Goal: Task Accomplishment & Management: Use online tool/utility

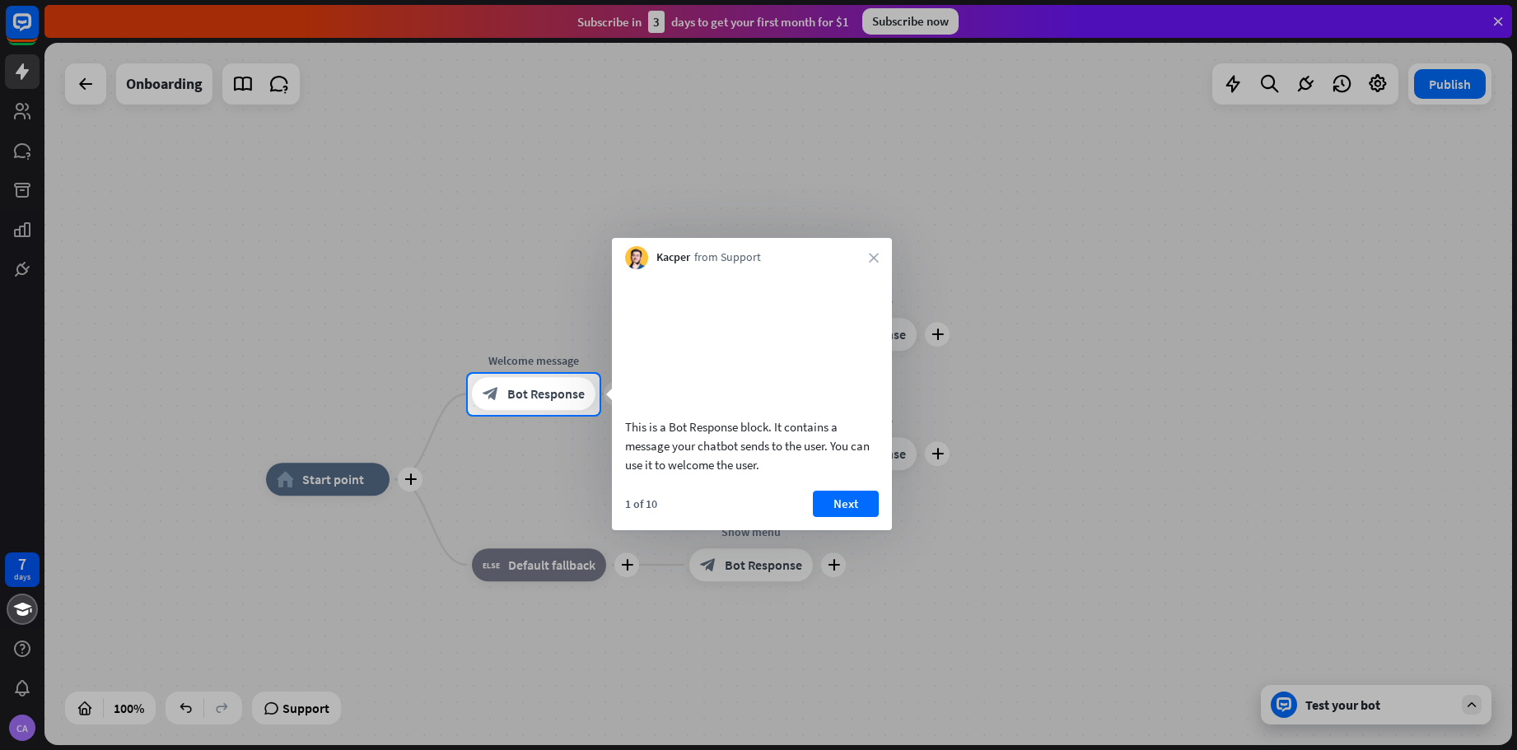
click at [740, 474] on div "This is a Bot Response block. It contains a message your chatbot sends to the u…" at bounding box center [752, 446] width 254 height 57
drag, startPoint x: 751, startPoint y: 470, endPoint x: 657, endPoint y: 447, distance: 96.7
click at [657, 447] on div "This is a Bot Response block. It contains a message your chatbot sends to the u…" at bounding box center [752, 446] width 254 height 57
drag, startPoint x: 633, startPoint y: 444, endPoint x: 795, endPoint y: 508, distance: 173.7
click at [752, 474] on div "This is a Bot Response block. It contains a message your chatbot sends to the u…" at bounding box center [752, 446] width 254 height 57
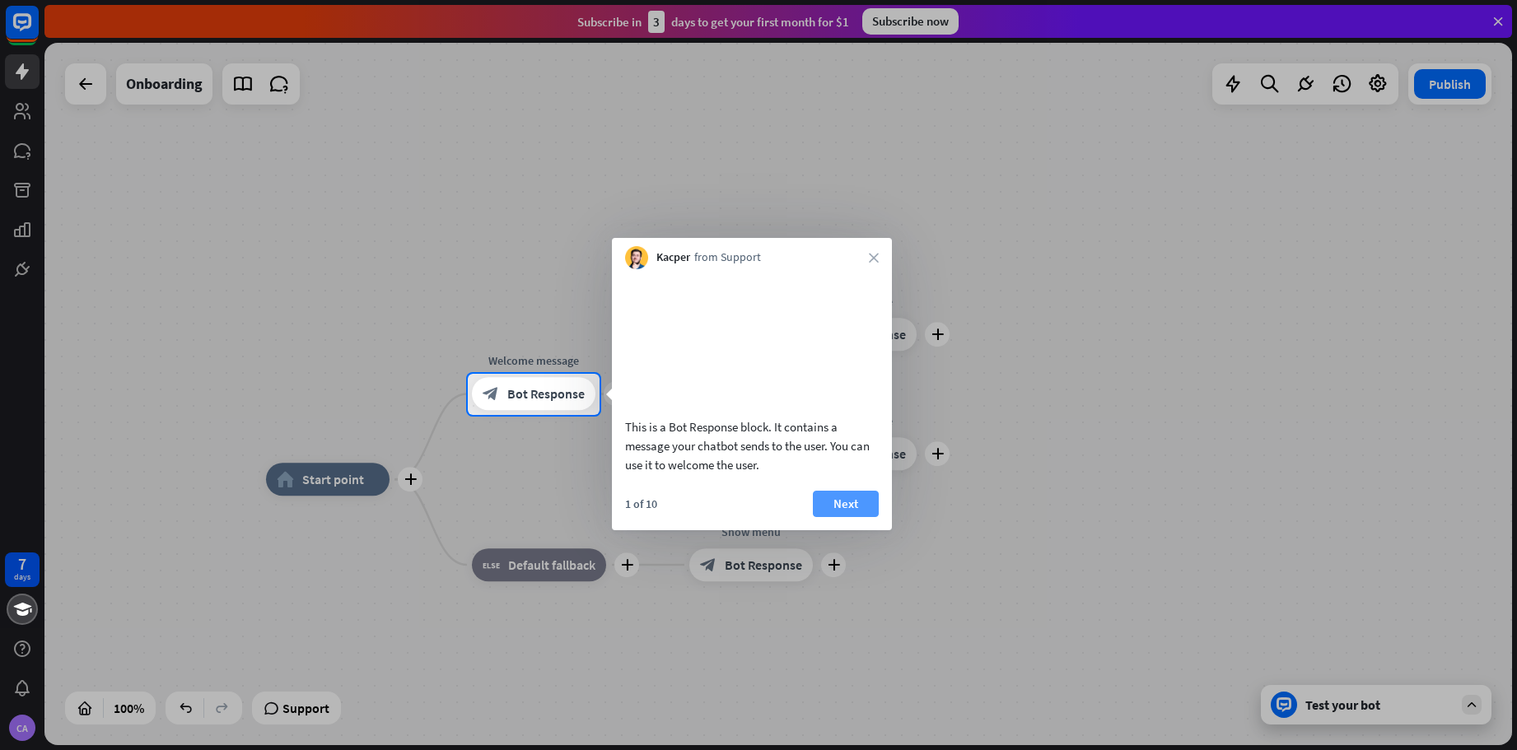
click at [846, 517] on button "Next" at bounding box center [846, 504] width 66 height 26
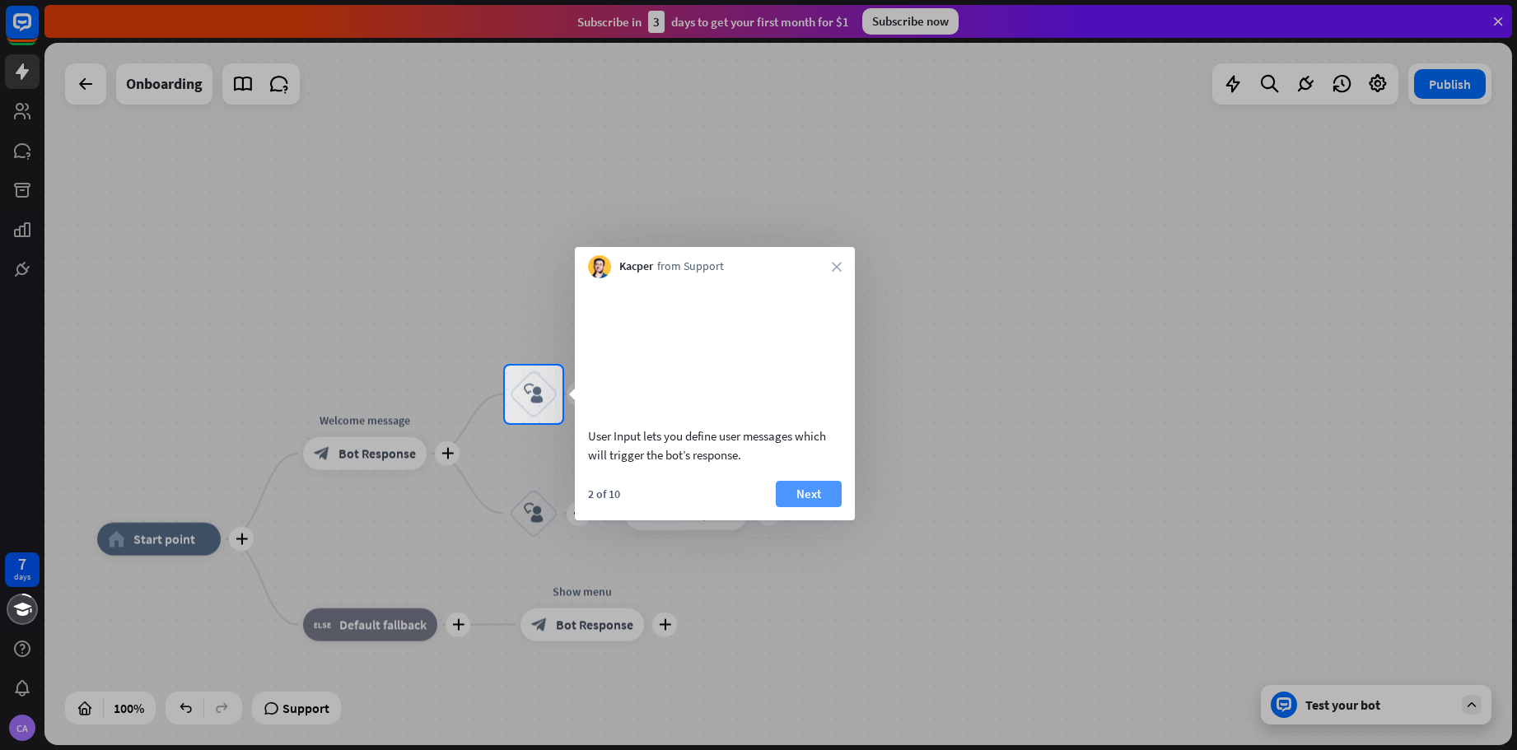
click at [808, 507] on button "Next" at bounding box center [809, 494] width 66 height 26
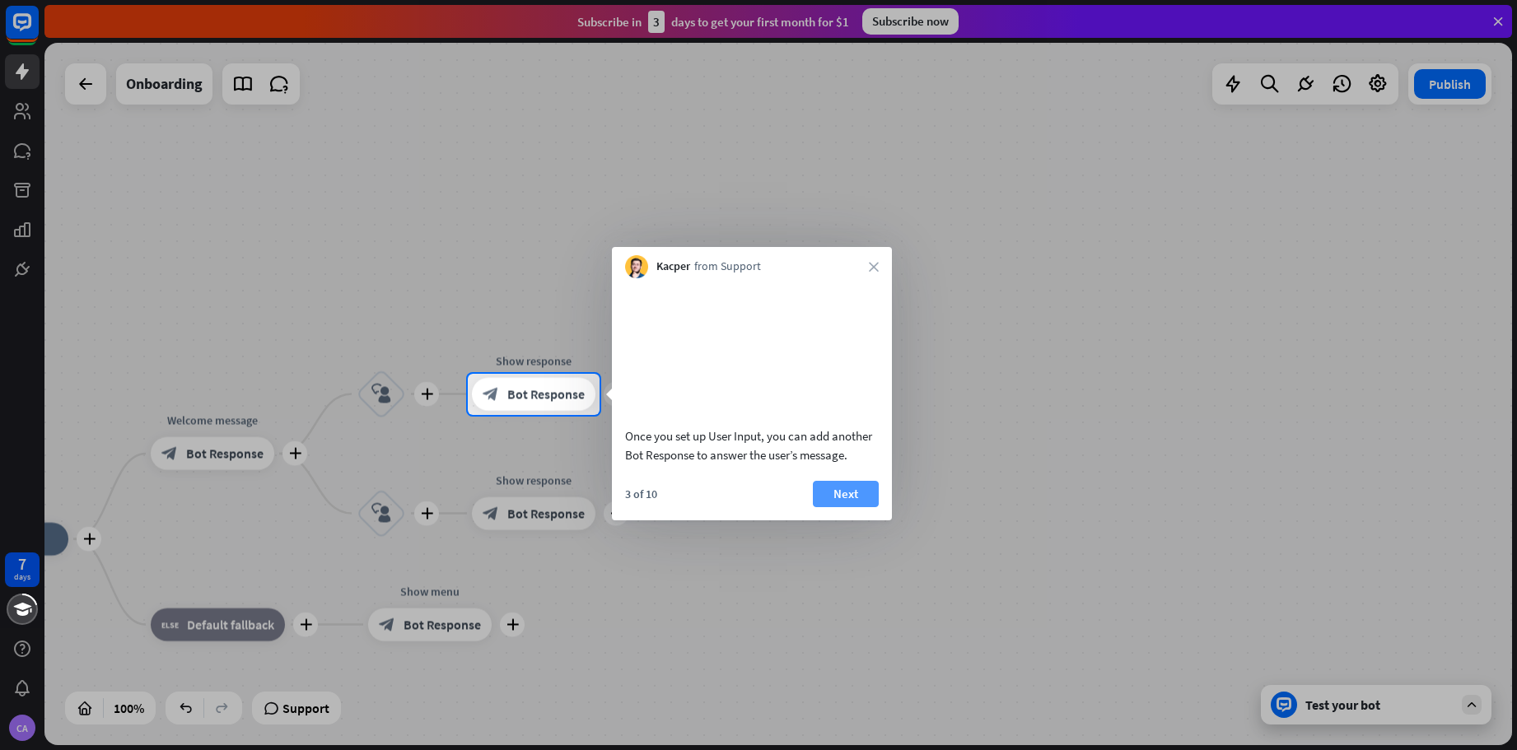
click at [840, 507] on button "Next" at bounding box center [846, 494] width 66 height 26
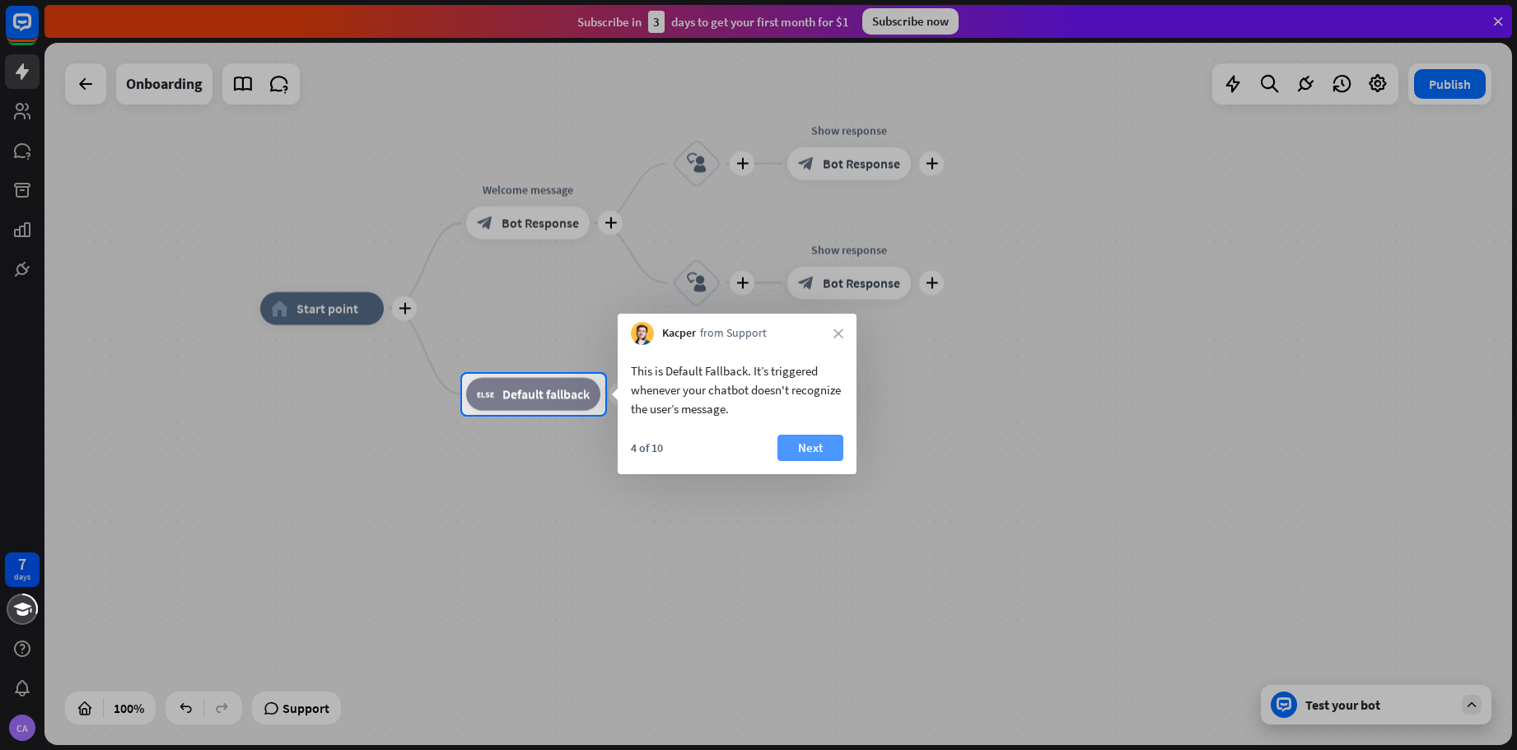
click at [819, 443] on button "Next" at bounding box center [810, 448] width 66 height 26
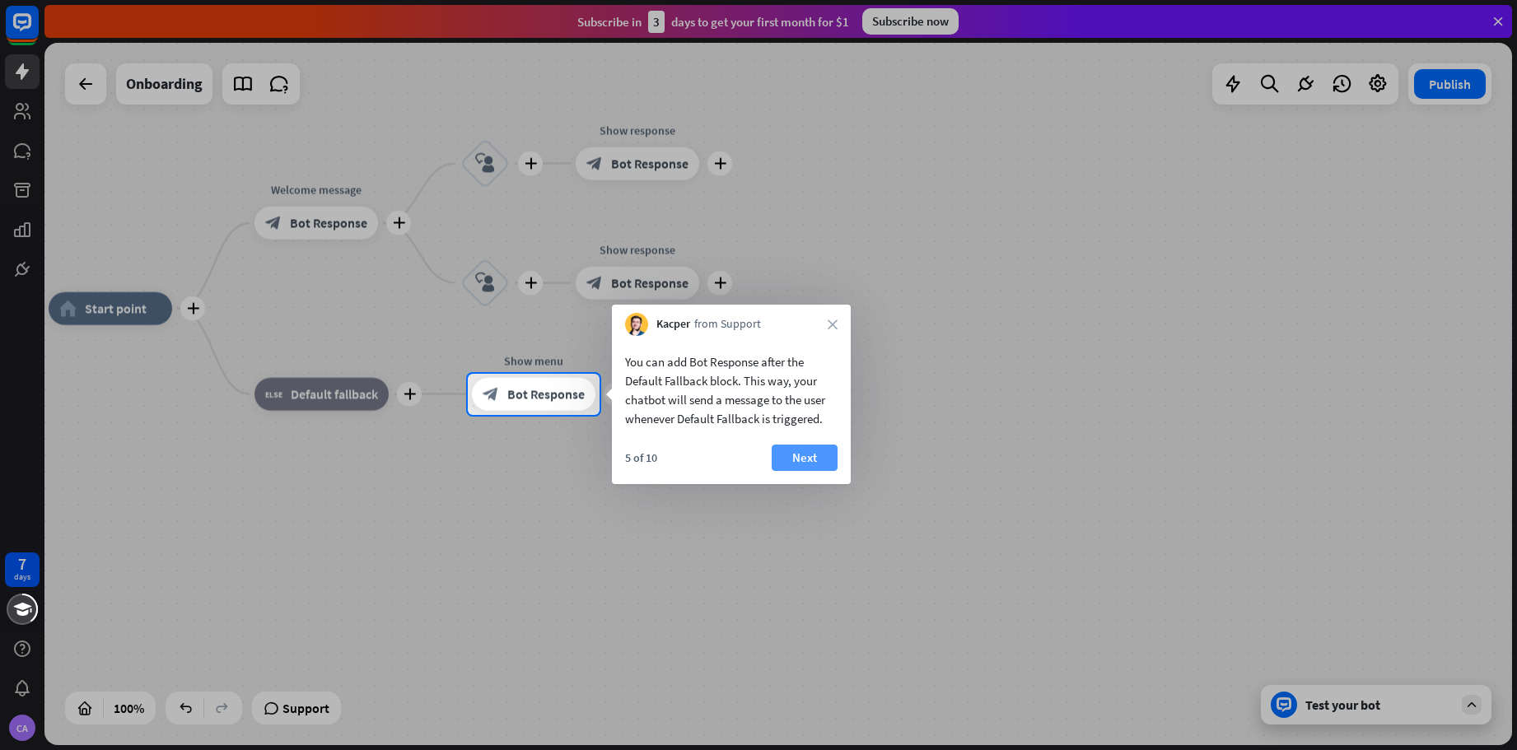
click at [828, 458] on button "Next" at bounding box center [805, 458] width 66 height 26
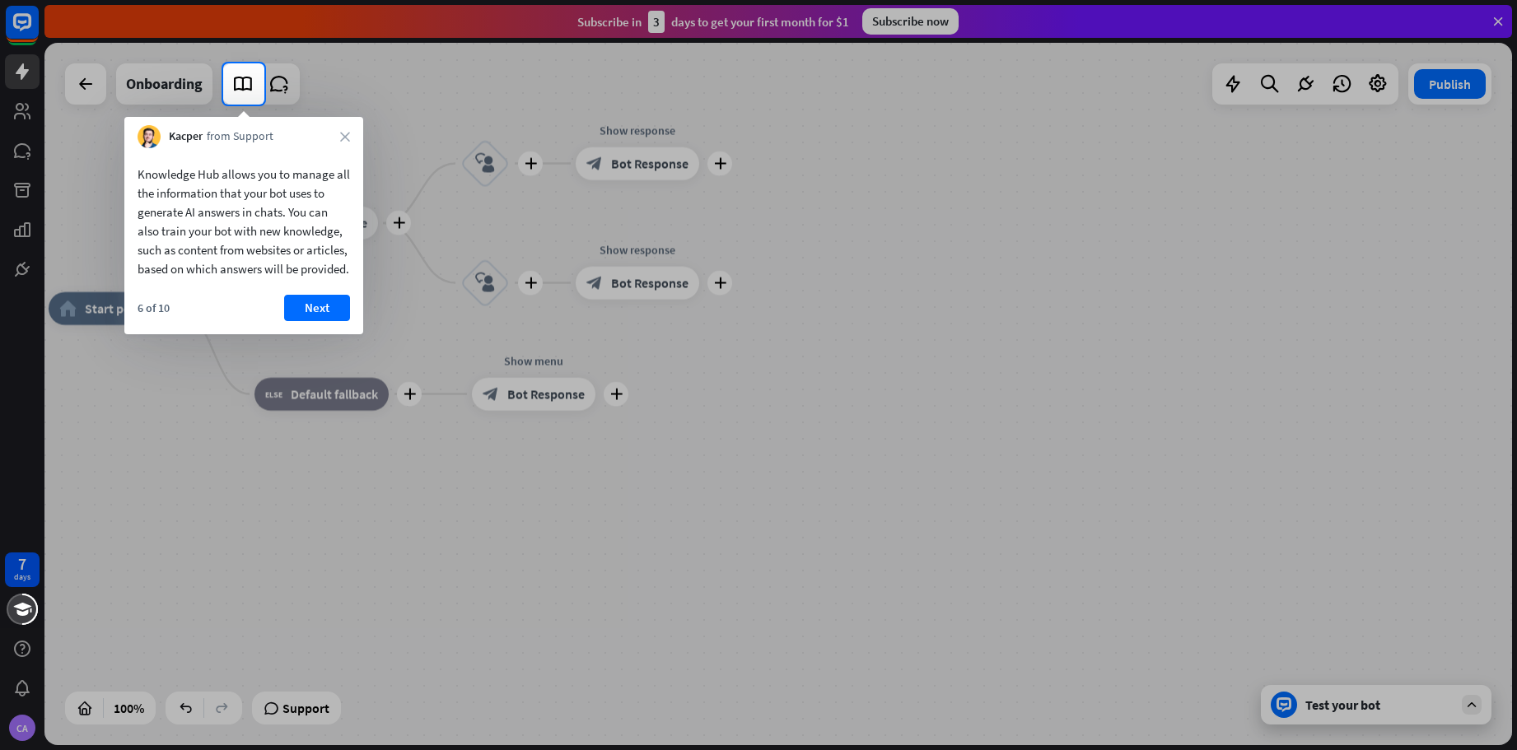
click at [83, 84] on div at bounding box center [111, 83] width 223 height 41
click at [333, 321] on button "Next" at bounding box center [317, 308] width 66 height 26
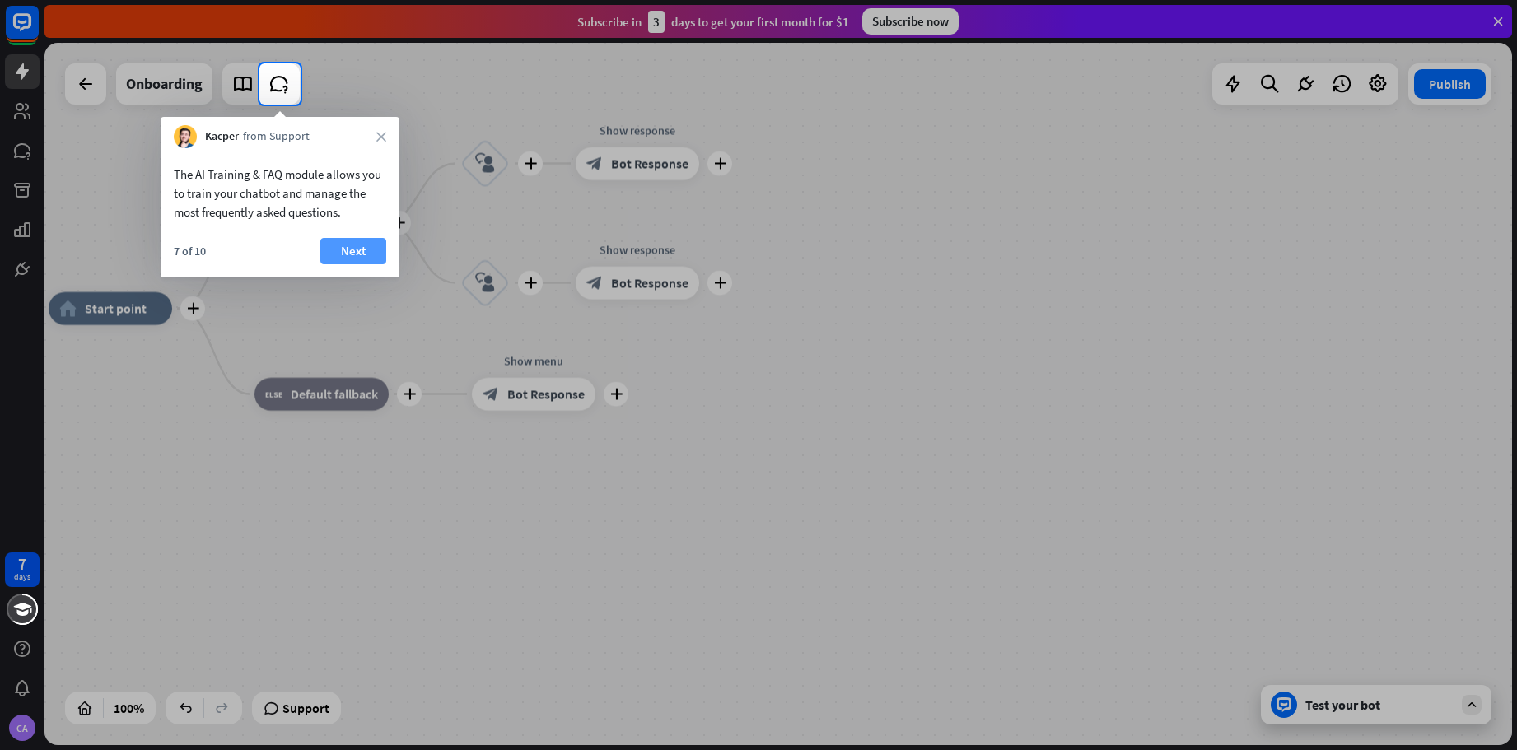
click at [350, 246] on button "Next" at bounding box center [353, 251] width 66 height 26
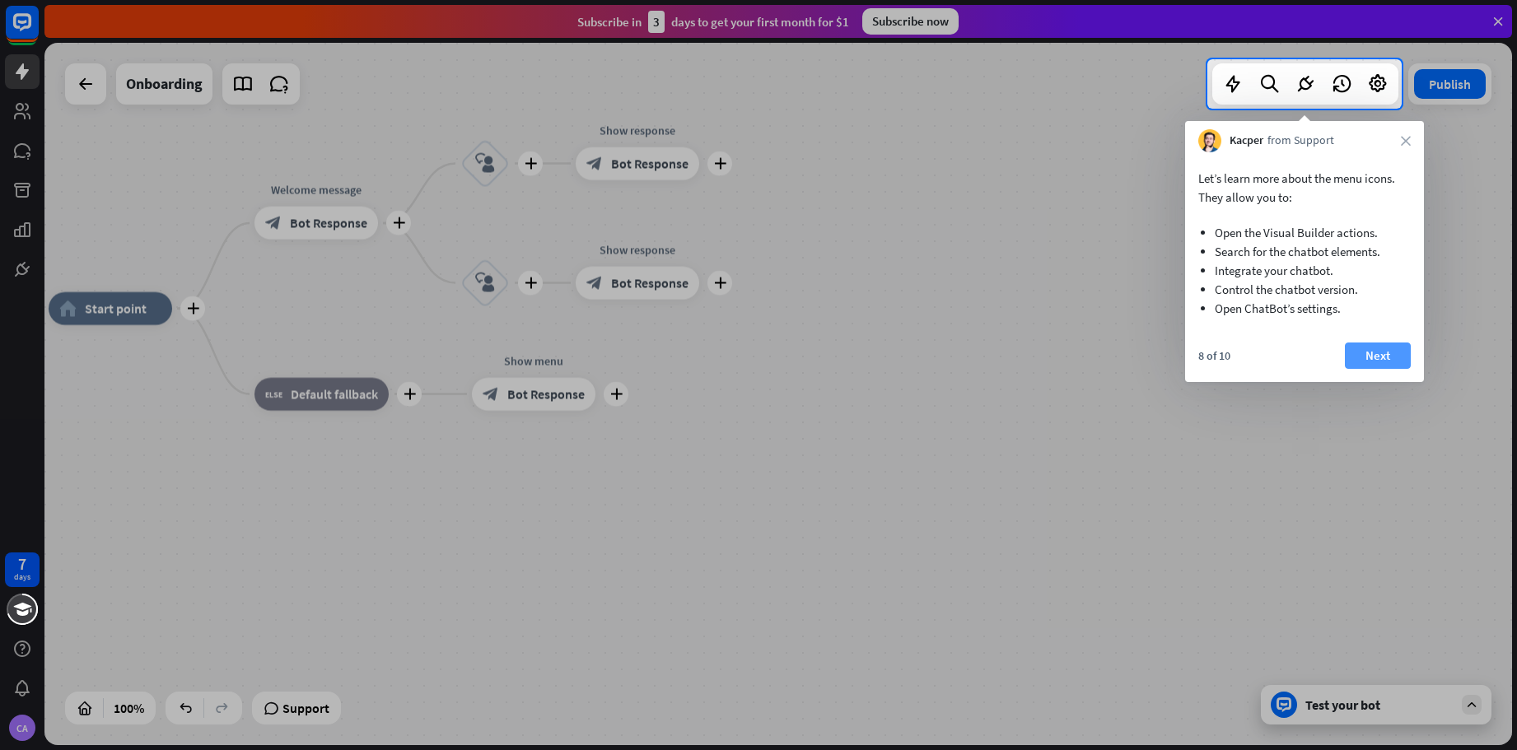
click at [1397, 355] on button "Next" at bounding box center [1378, 356] width 66 height 26
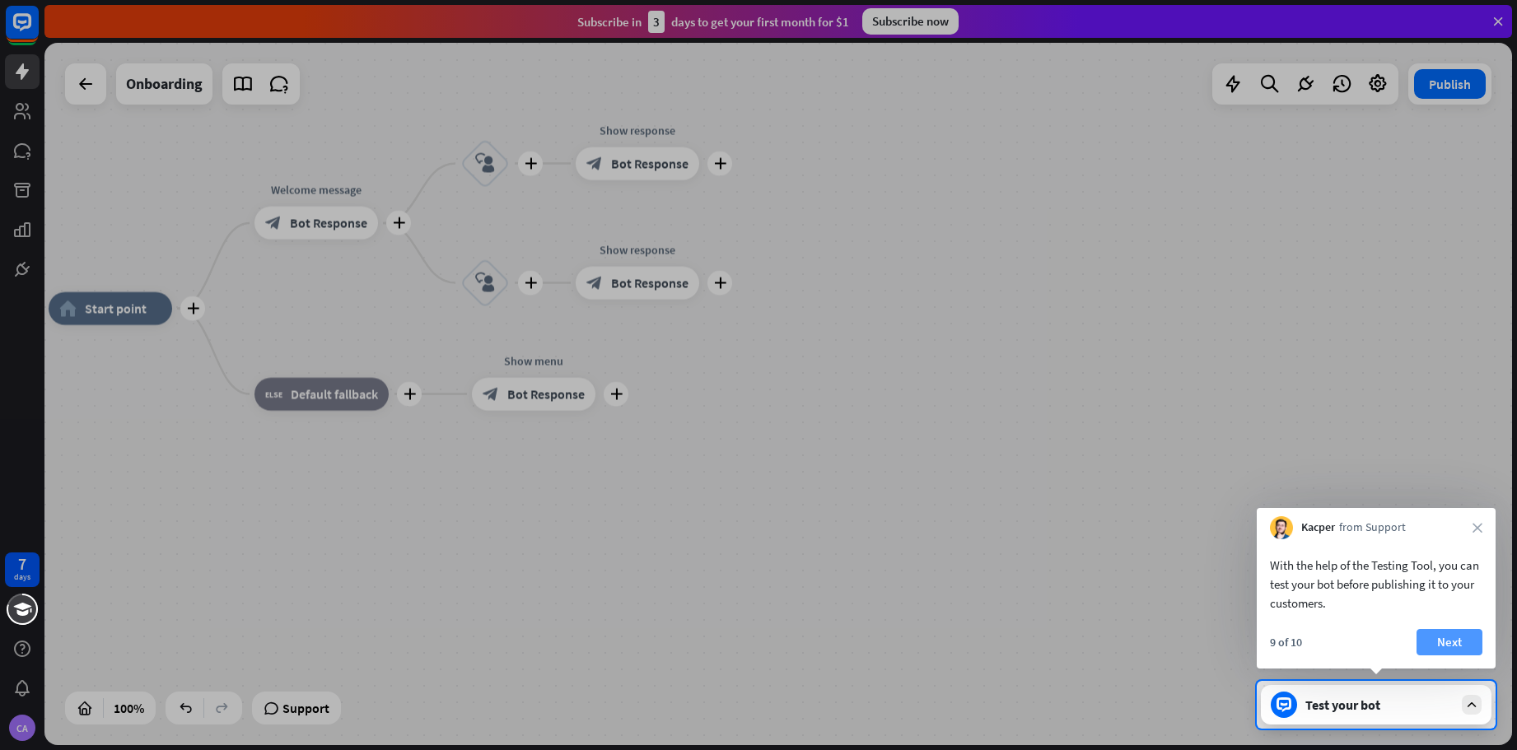
click at [1460, 644] on button "Next" at bounding box center [1449, 642] width 66 height 26
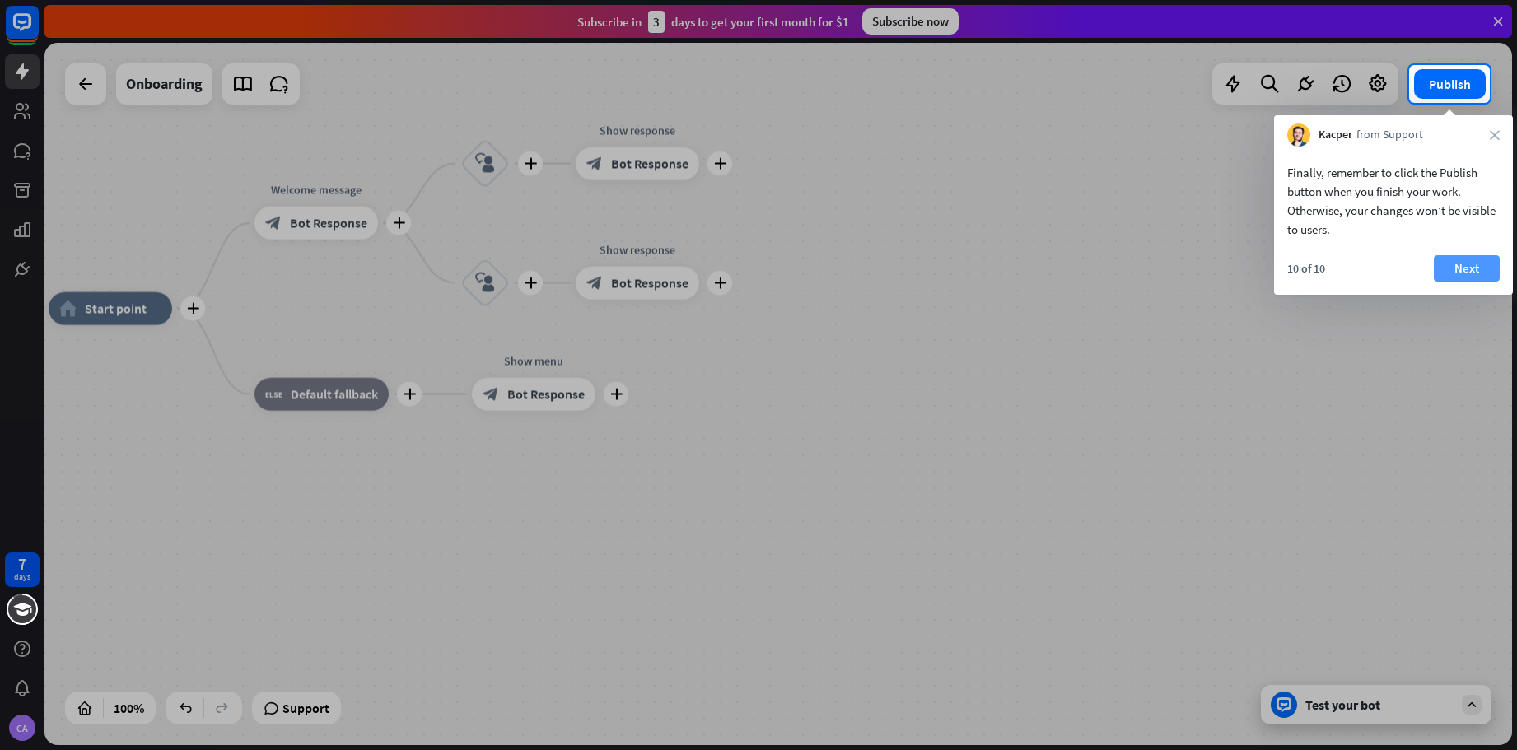
click at [1469, 267] on button "Next" at bounding box center [1467, 268] width 66 height 26
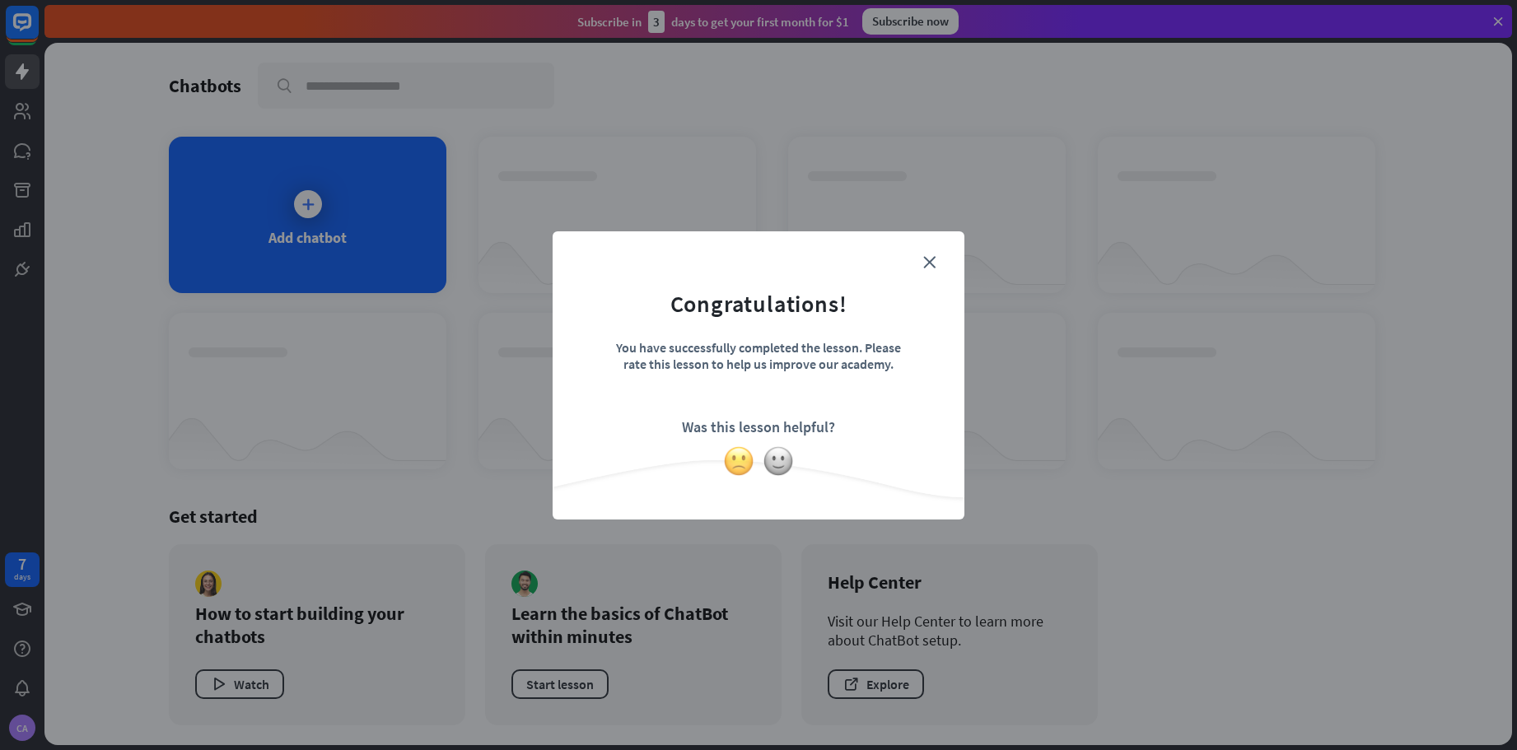
click at [738, 457] on img at bounding box center [738, 461] width 31 height 31
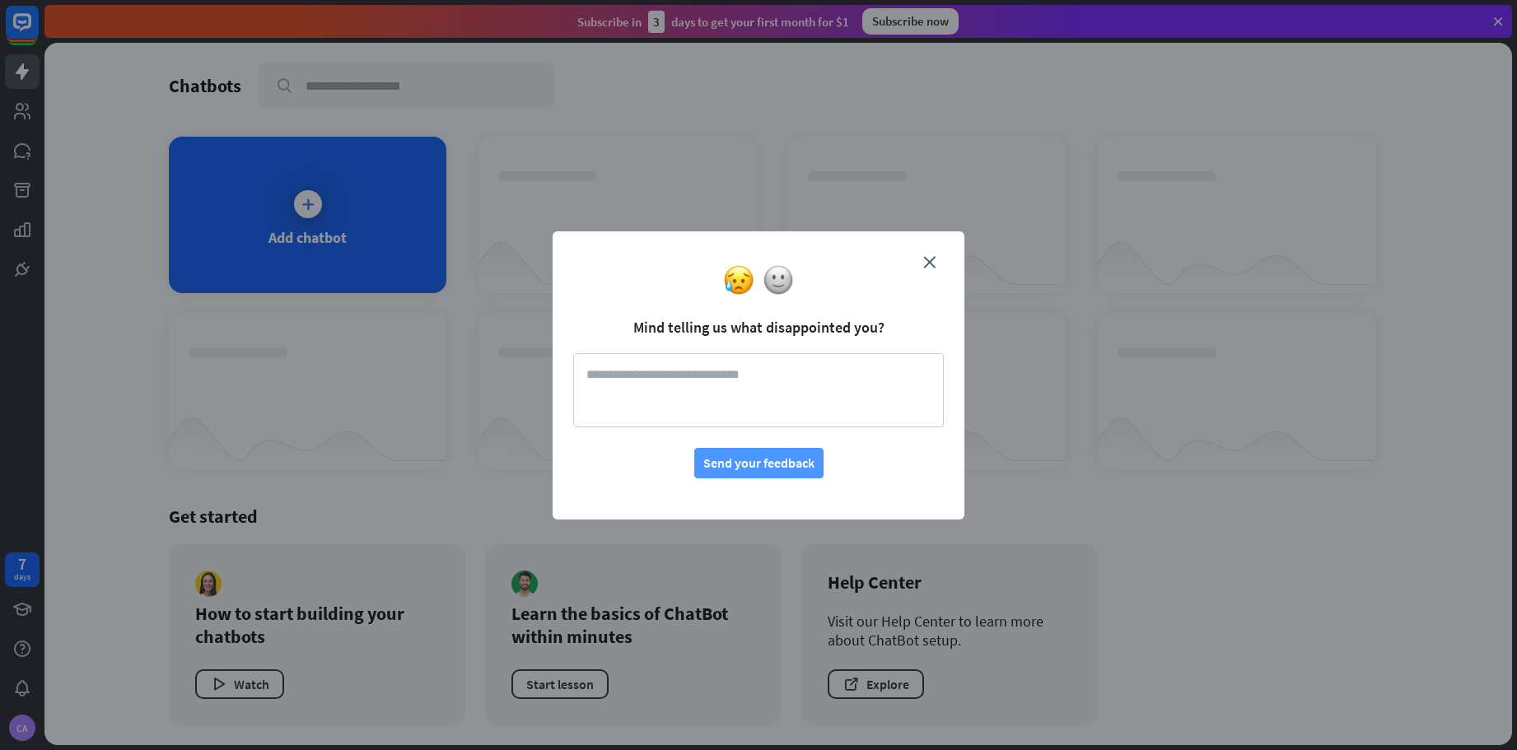
click at [742, 461] on button "Send your feedback" at bounding box center [758, 463] width 129 height 30
click at [756, 382] on textarea at bounding box center [758, 390] width 371 height 74
type textarea "*"
click at [769, 380] on textarea "*" at bounding box center [758, 390] width 371 height 74
click at [776, 371] on textarea "**********" at bounding box center [758, 390] width 371 height 74
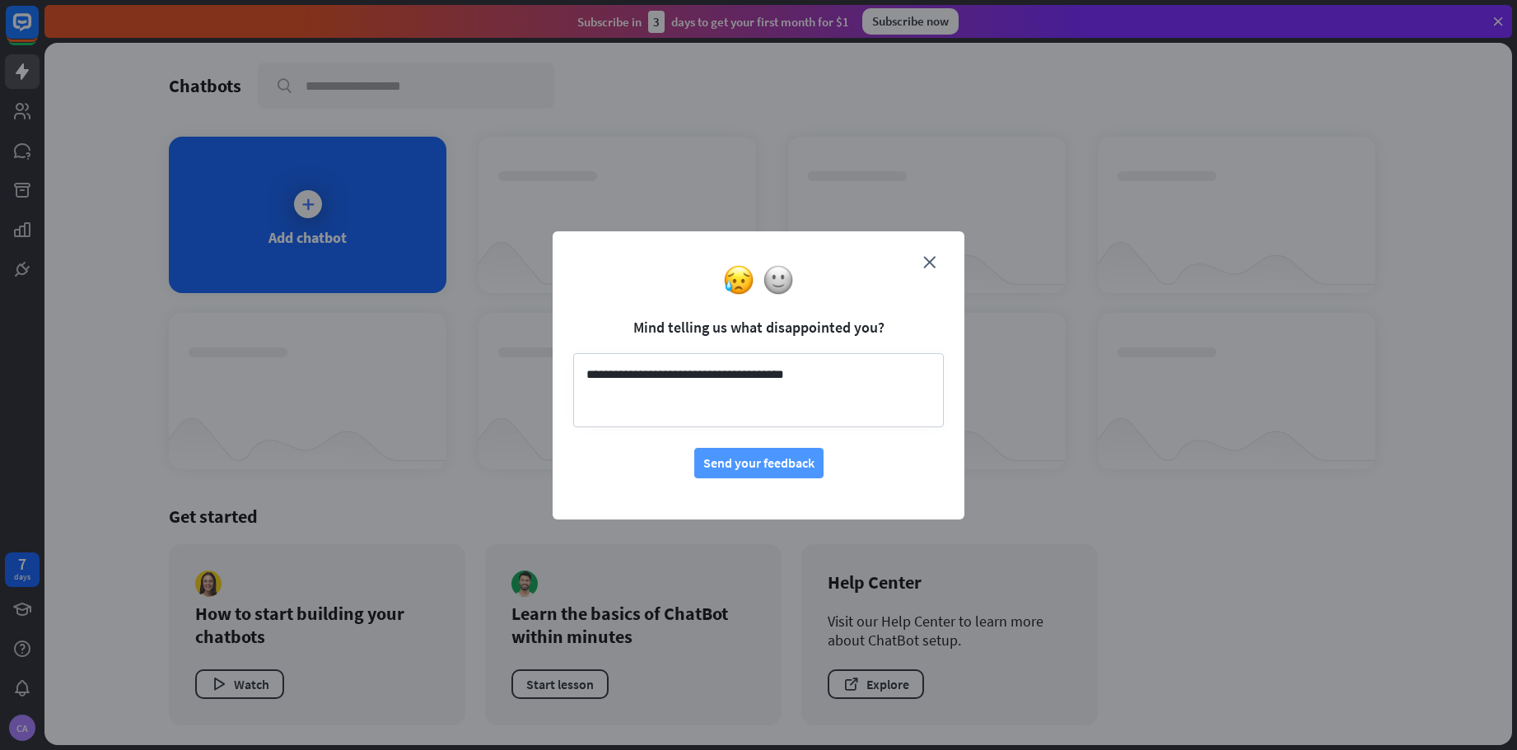
type textarea "**********"
click at [740, 468] on button "Send your feedback" at bounding box center [758, 463] width 129 height 30
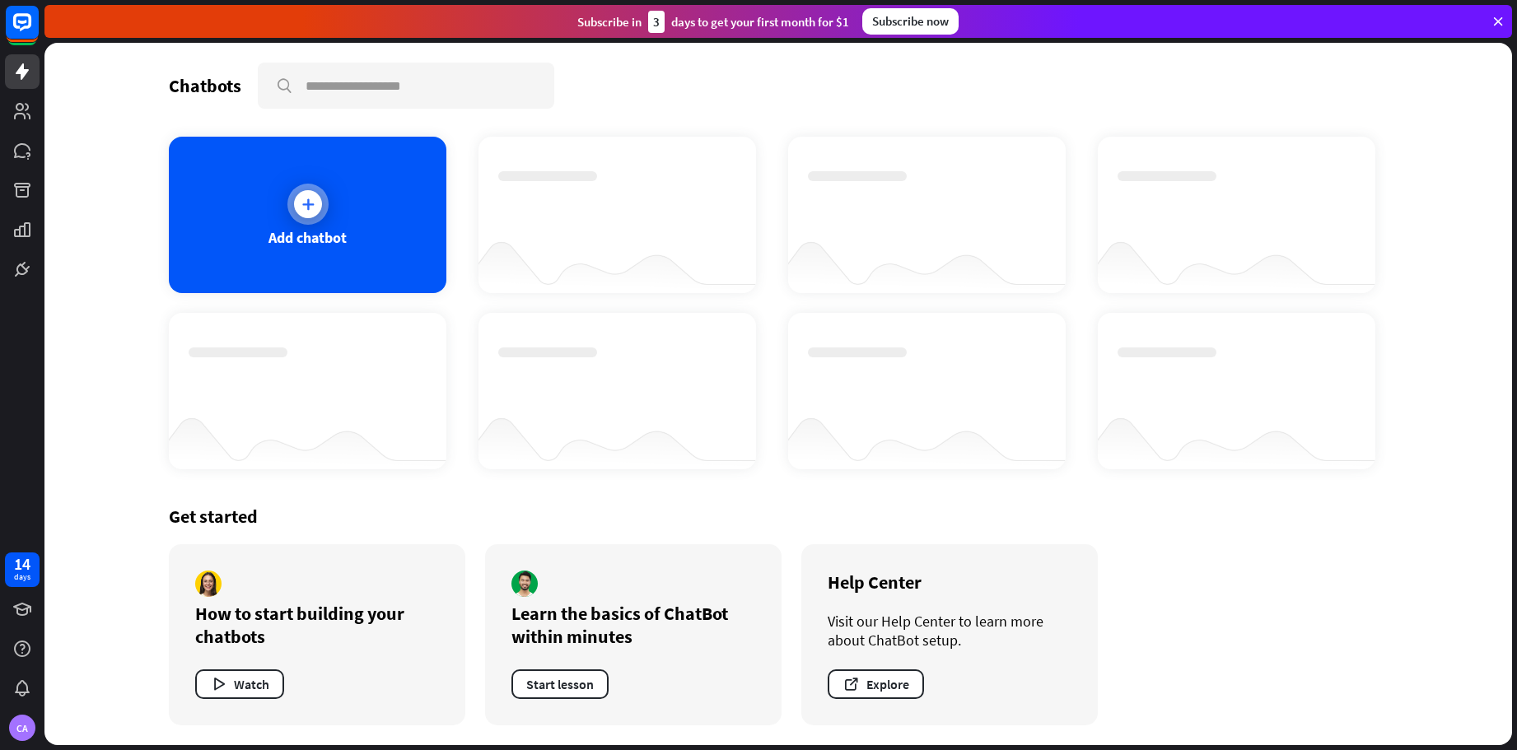
click at [307, 199] on icon at bounding box center [308, 204] width 16 height 16
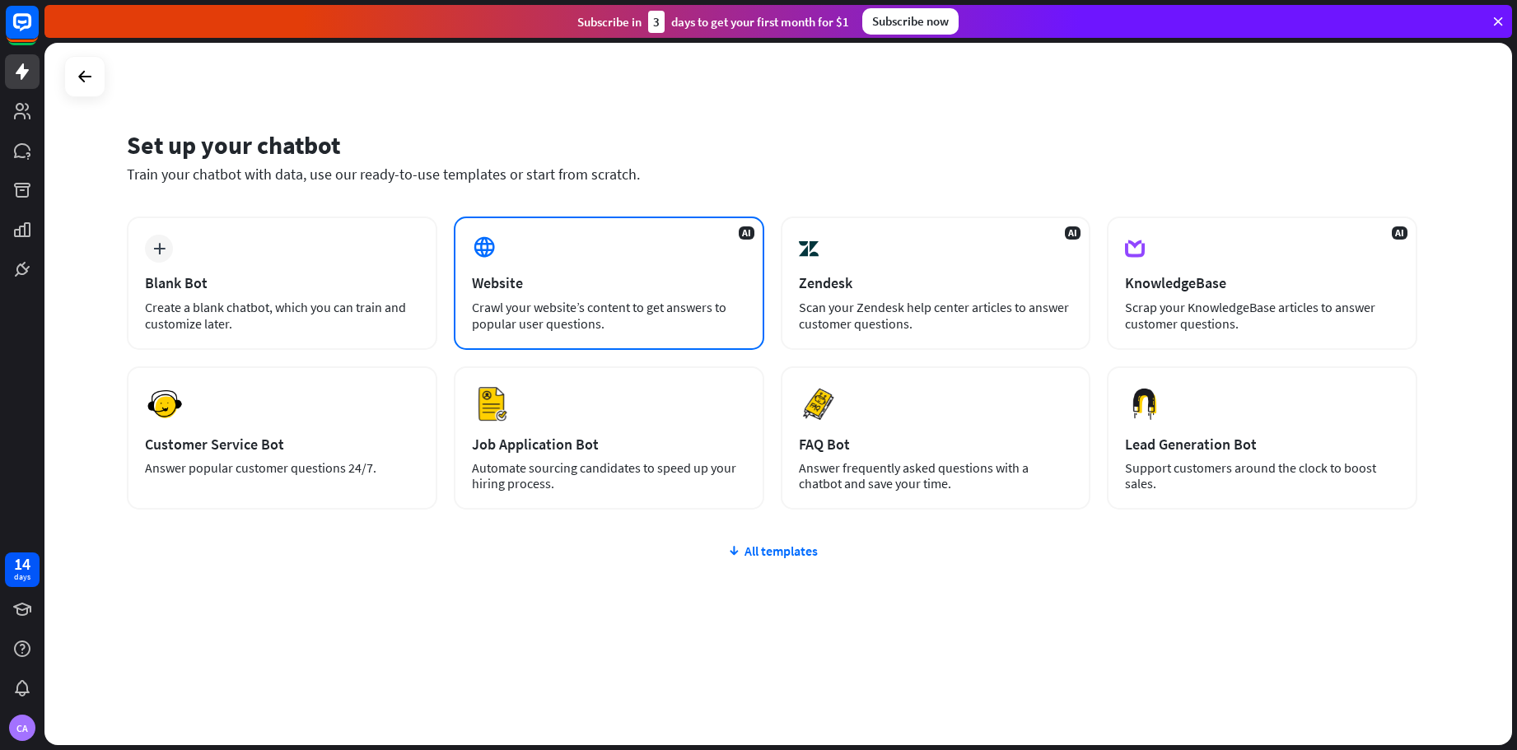
click at [595, 312] on div "Crawl your website’s content to get answers to popular user questions." at bounding box center [609, 315] width 274 height 33
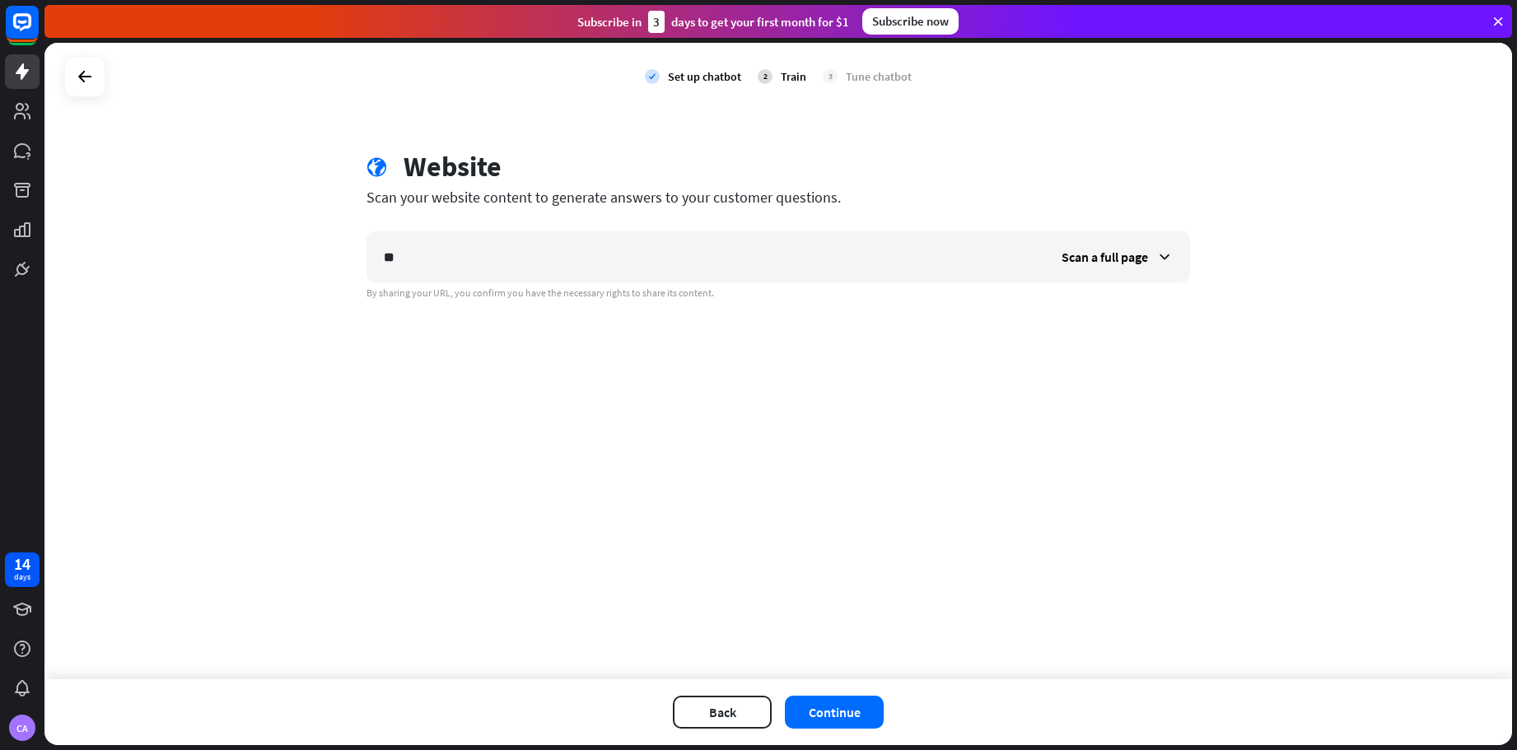
type input "*"
click at [1164, 255] on icon at bounding box center [1164, 257] width 16 height 16
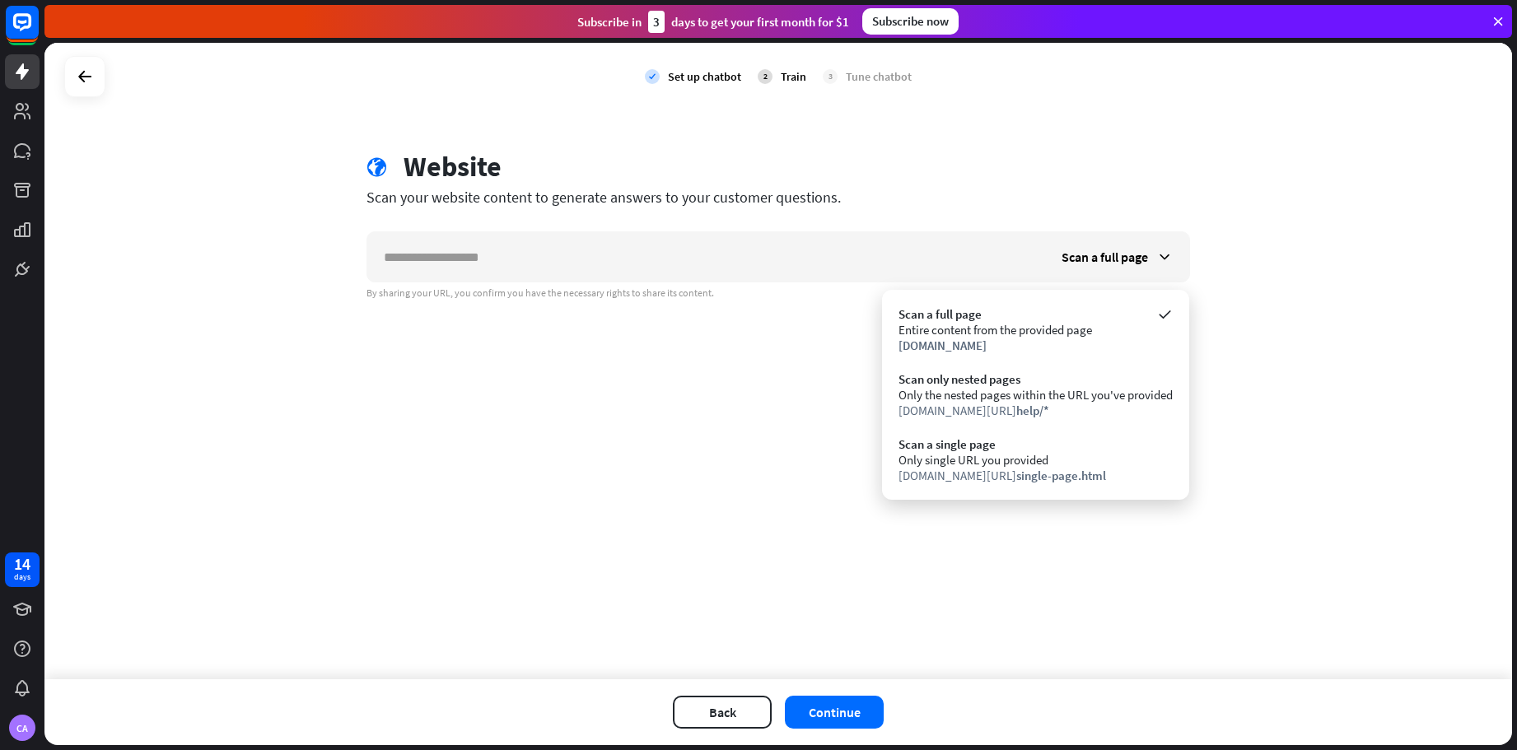
click at [1243, 324] on div "check Set up chatbot 2 Train 3 Tune chatbot globe Website Scan your website con…" at bounding box center [778, 361] width 1468 height 637
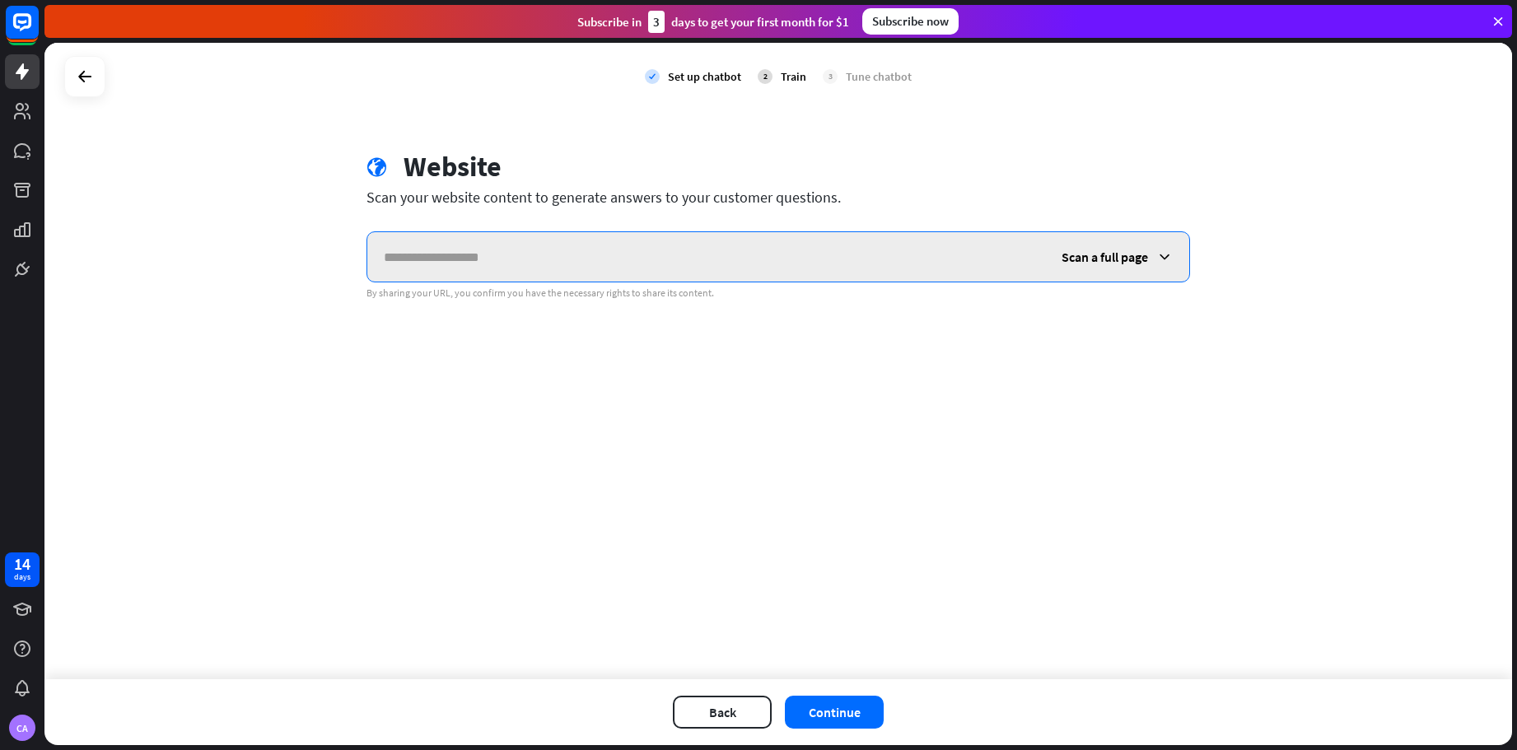
click at [540, 254] on input "text" at bounding box center [706, 256] width 678 height 49
type input "**********"
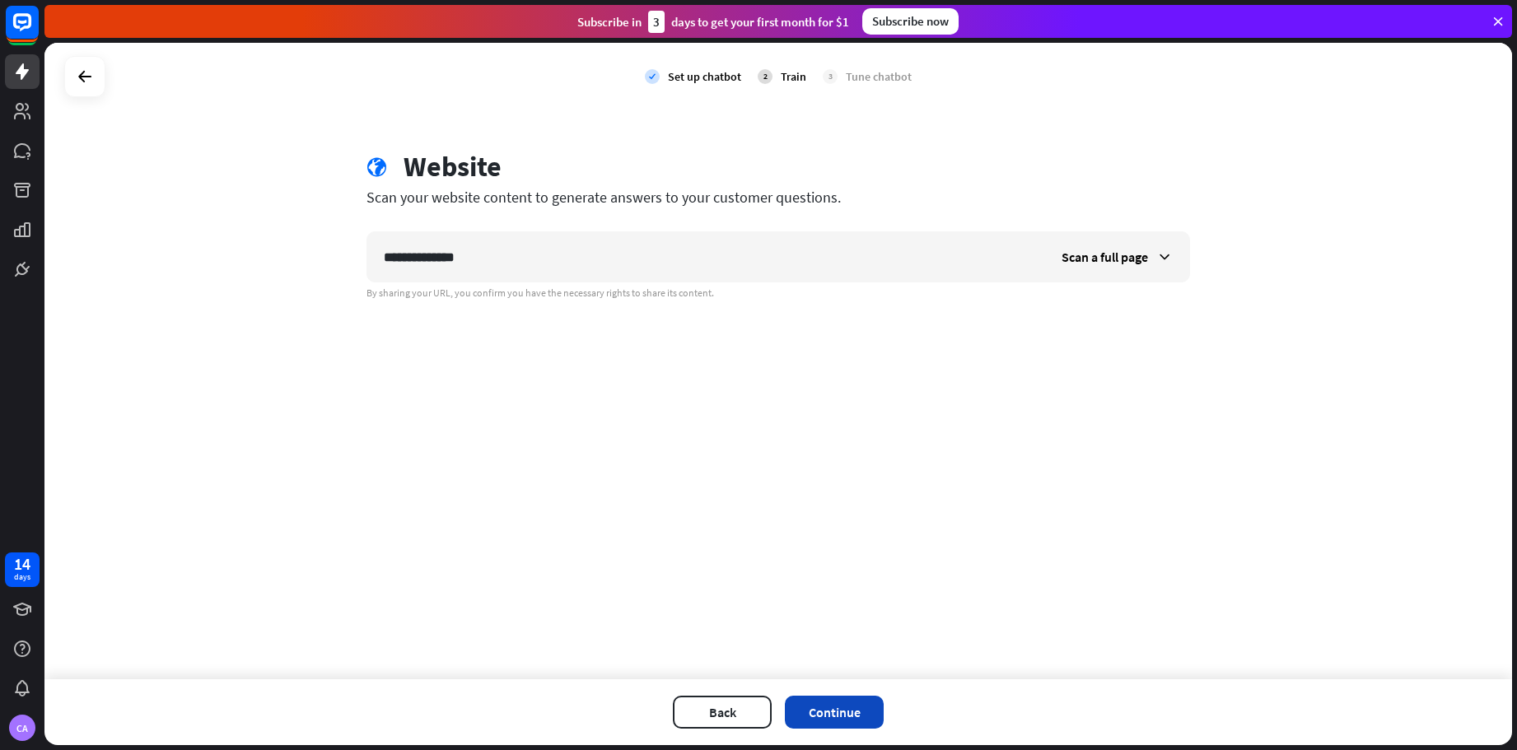
click at [832, 711] on button "Continue" at bounding box center [834, 712] width 99 height 33
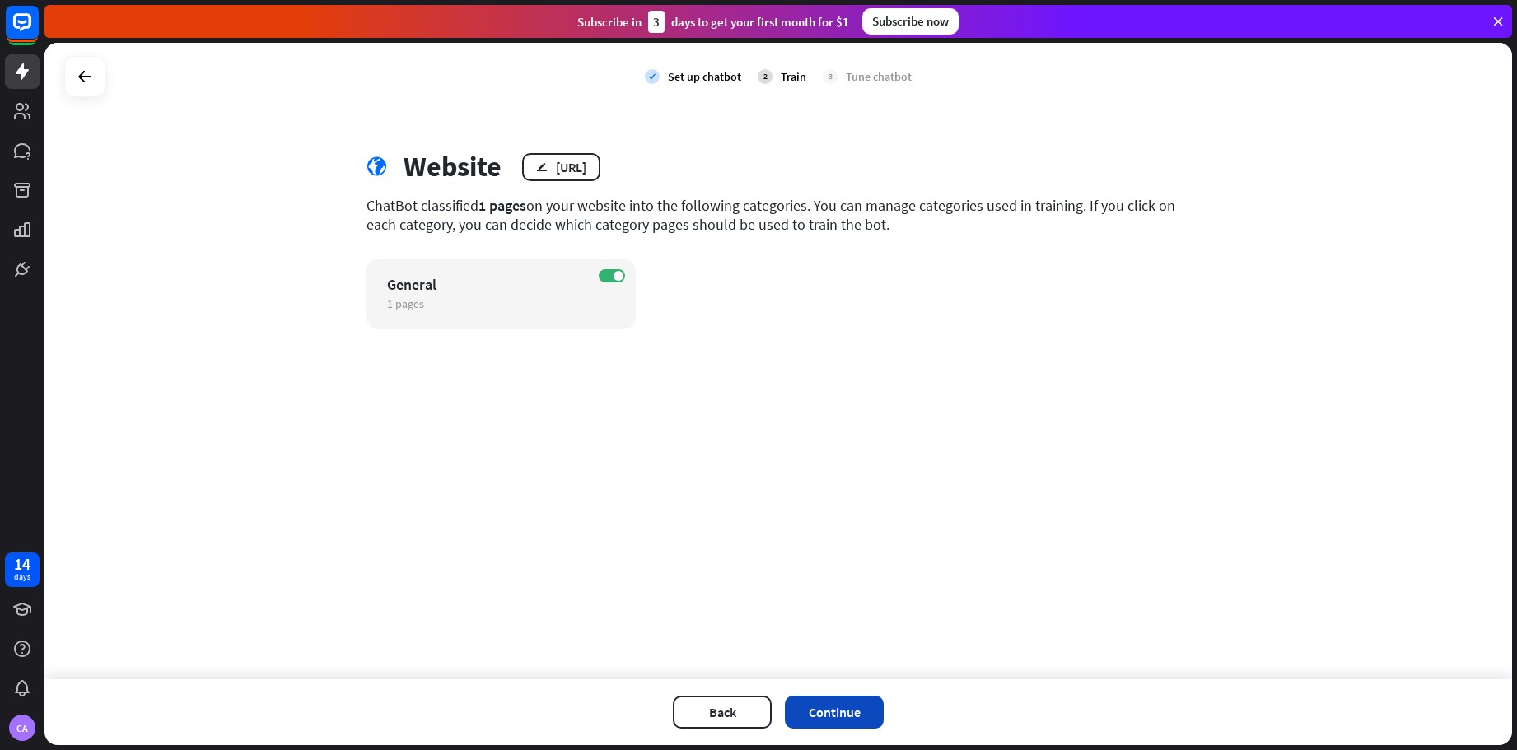
click at [833, 712] on button "Continue" at bounding box center [834, 712] width 99 height 33
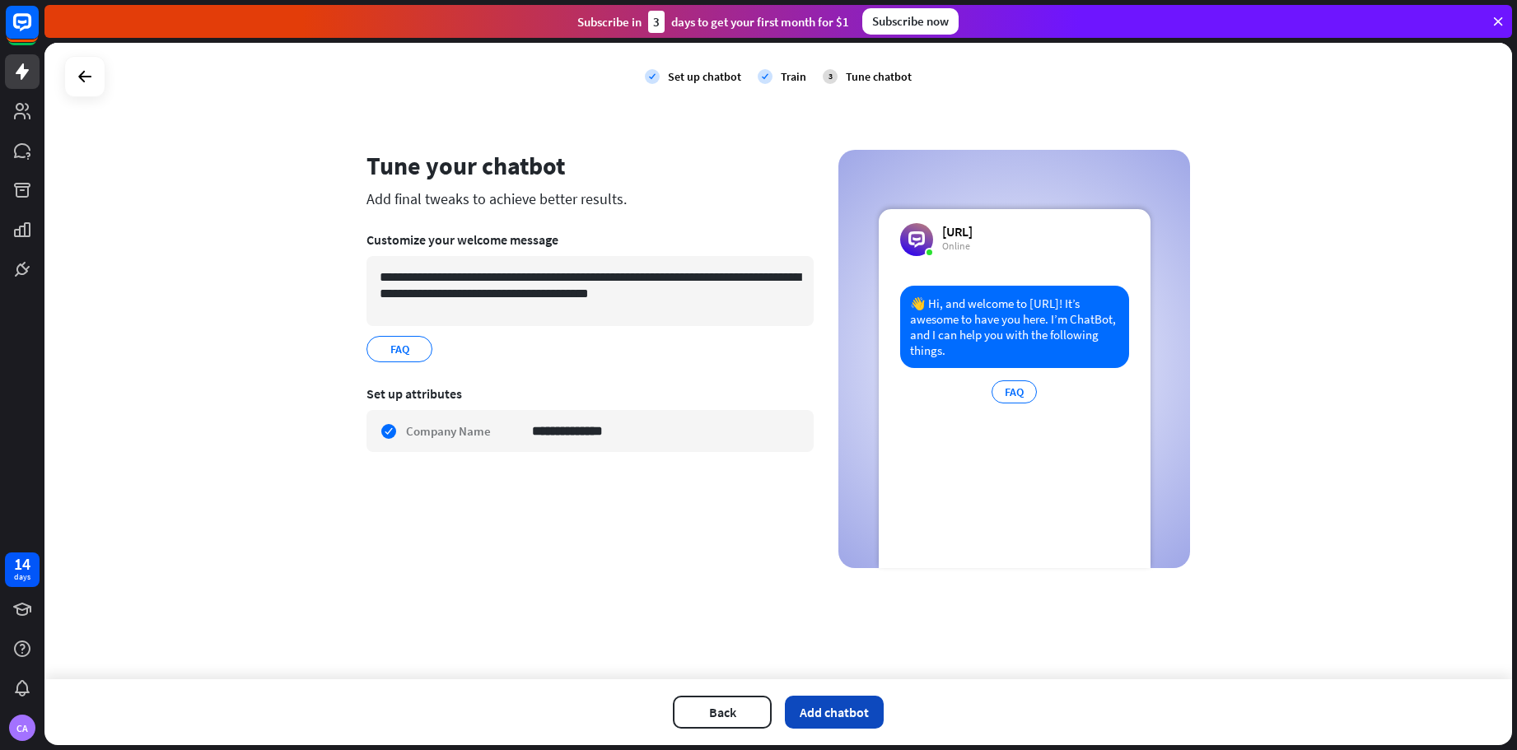
click at [827, 712] on button "Add chatbot" at bounding box center [834, 712] width 99 height 33
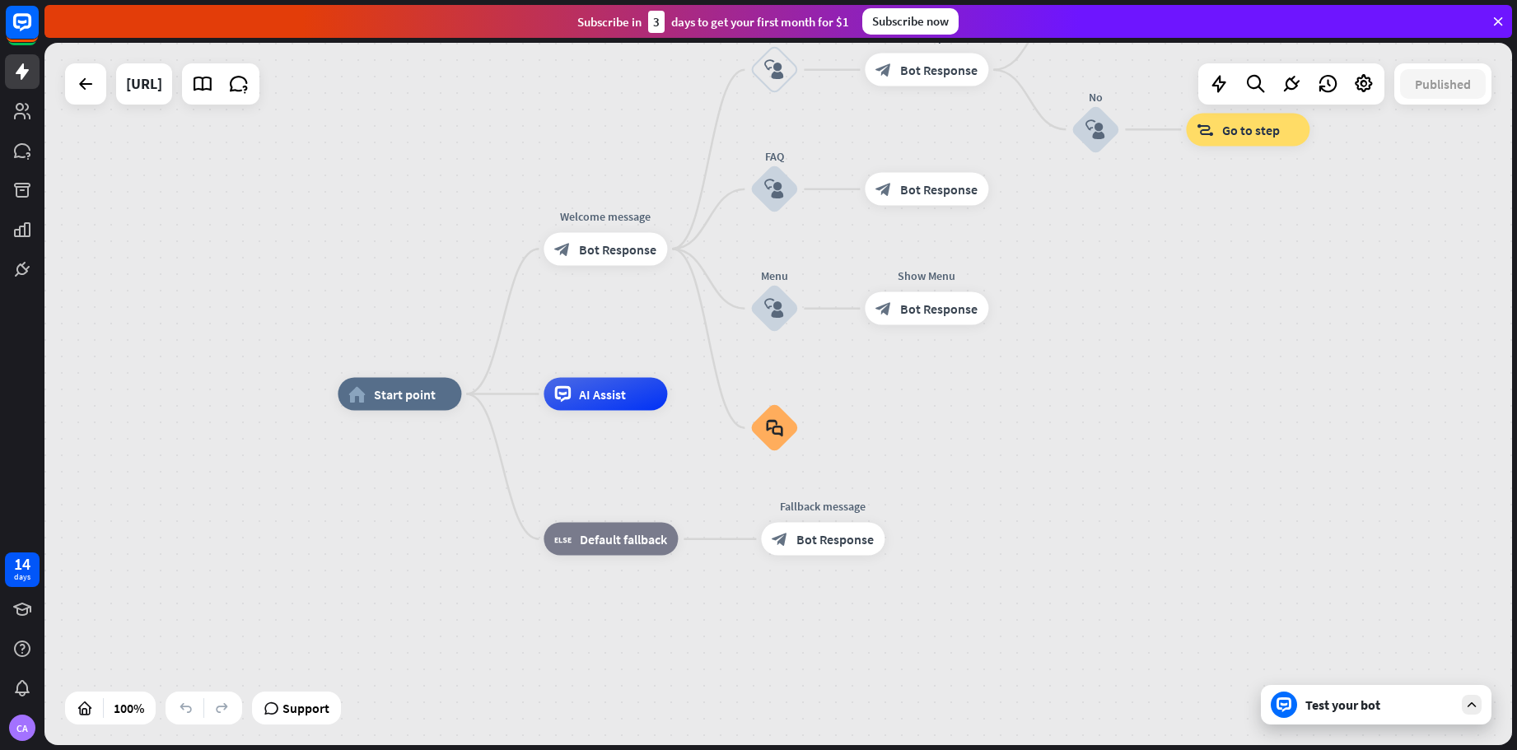
click at [1365, 706] on div "Test your bot" at bounding box center [1379, 705] width 148 height 16
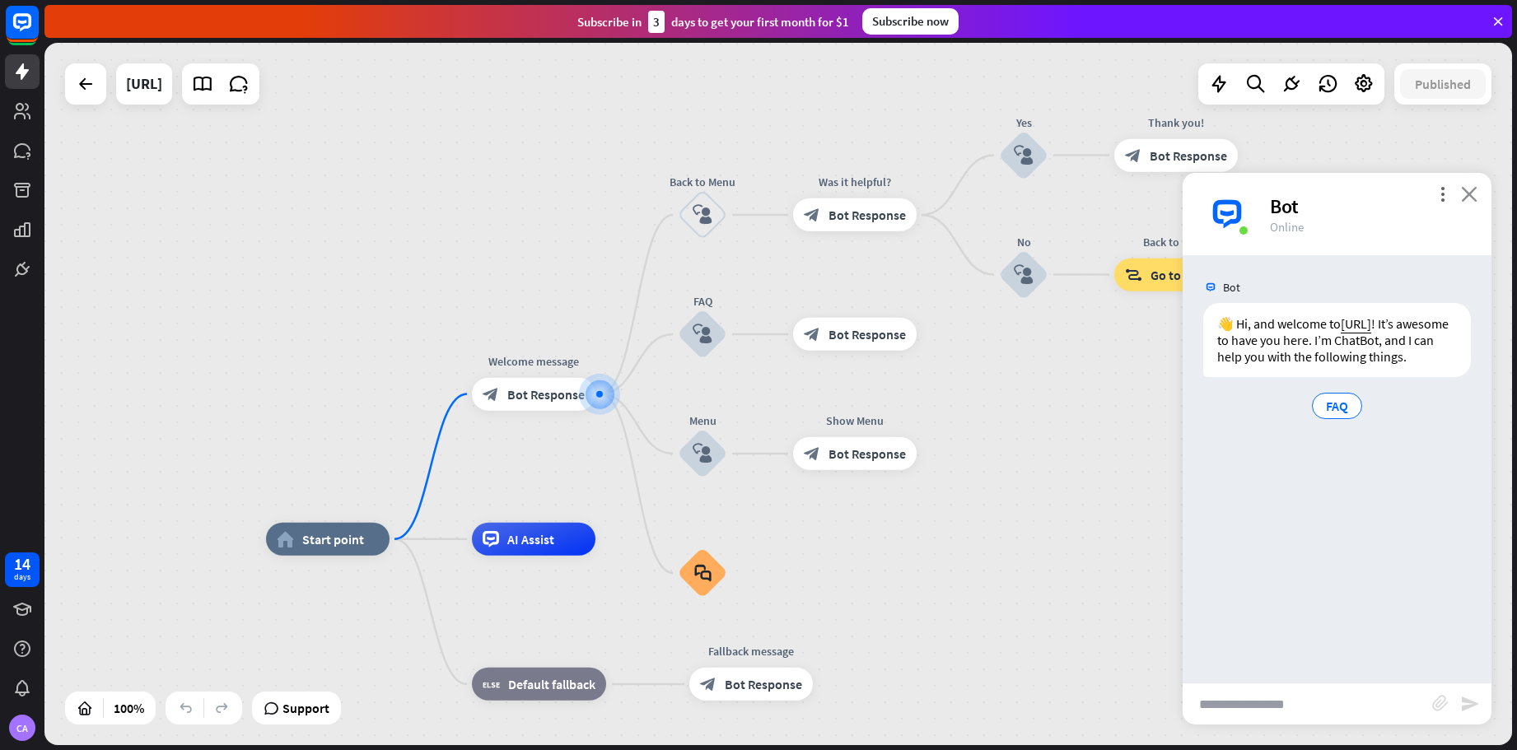
click at [1468, 196] on icon "close" at bounding box center [1469, 194] width 16 height 16
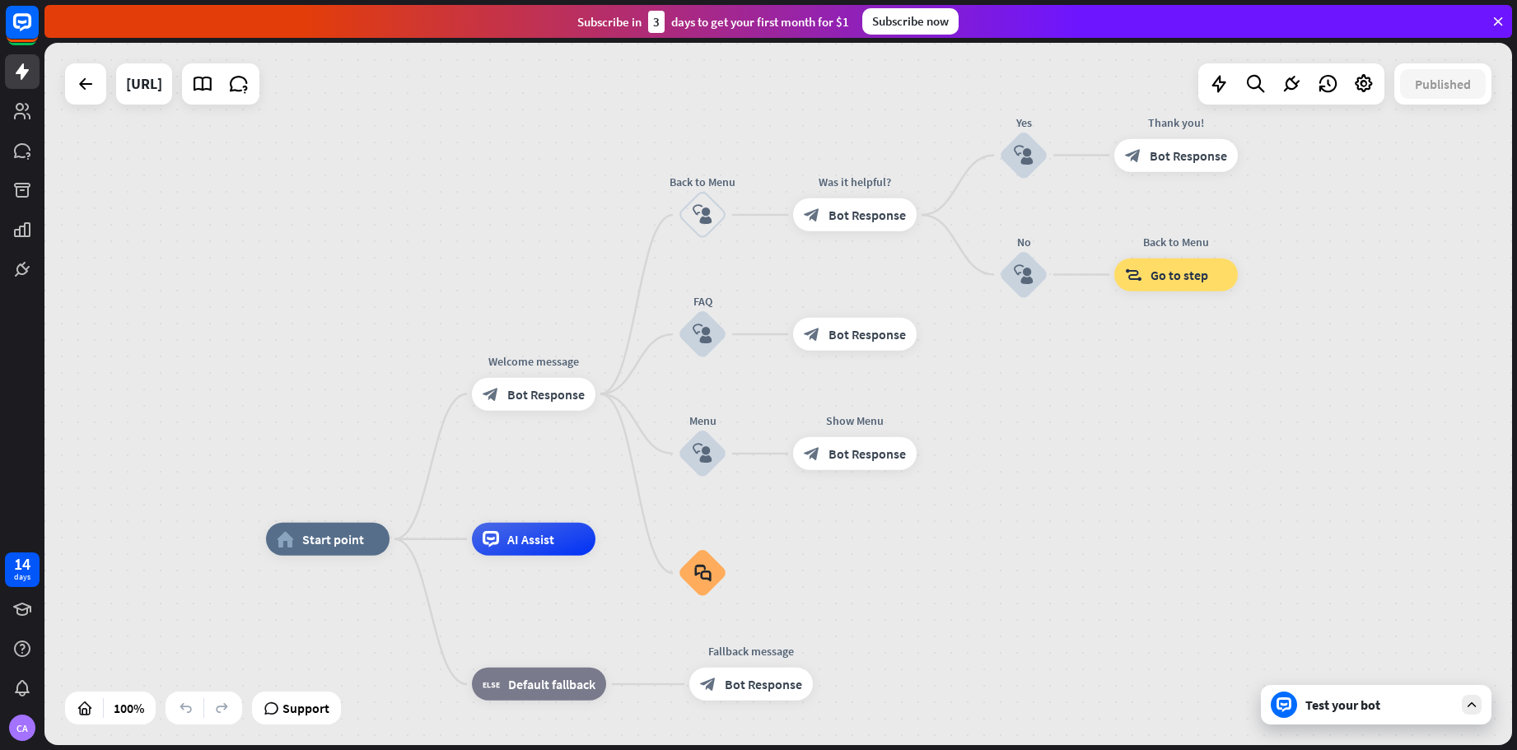
click at [1499, 17] on icon at bounding box center [1498, 21] width 15 height 15
